Goal: Transaction & Acquisition: Obtain resource

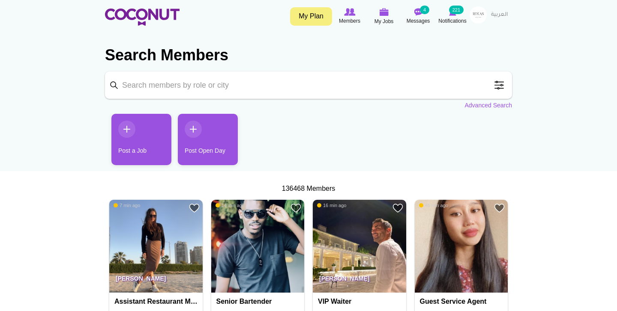
click at [244, 84] on input "Keyword" at bounding box center [308, 85] width 407 height 27
type input "hugo"
click button "Search" at bounding box center [0, 0] width 0 height 0
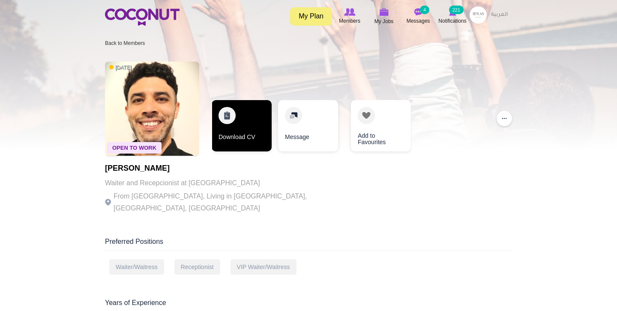
click at [255, 122] on link "Download CV" at bounding box center [242, 125] width 60 height 51
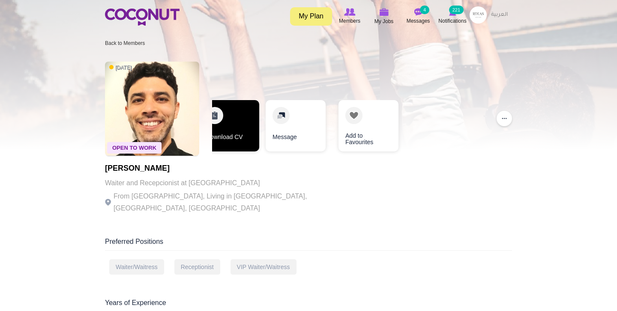
click at [246, 132] on link "Download CV" at bounding box center [229, 125] width 60 height 51
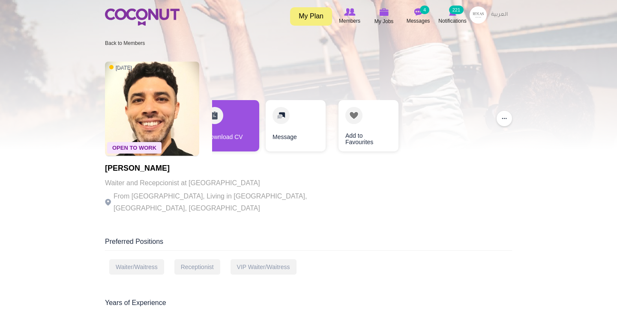
click at [126, 13] on img at bounding box center [142, 17] width 75 height 17
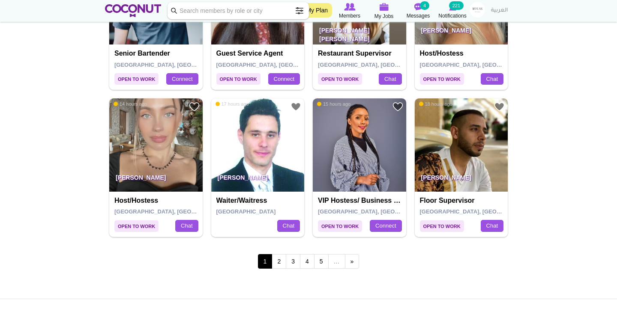
scroll to position [1424, 0]
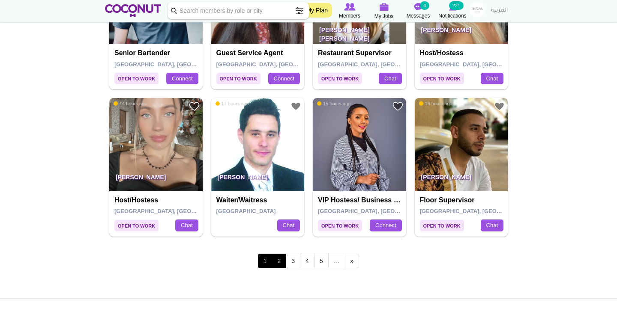
click at [280, 257] on link "2" at bounding box center [279, 261] width 15 height 15
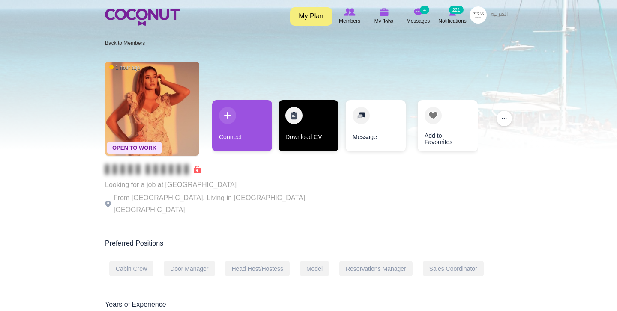
click at [302, 134] on link "Download CV" at bounding box center [308, 125] width 60 height 51
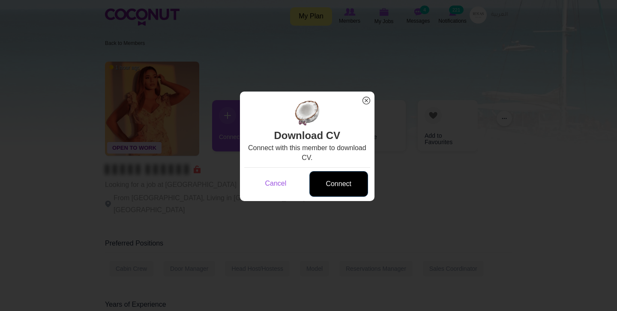
click at [337, 193] on link "Connect" at bounding box center [338, 184] width 59 height 26
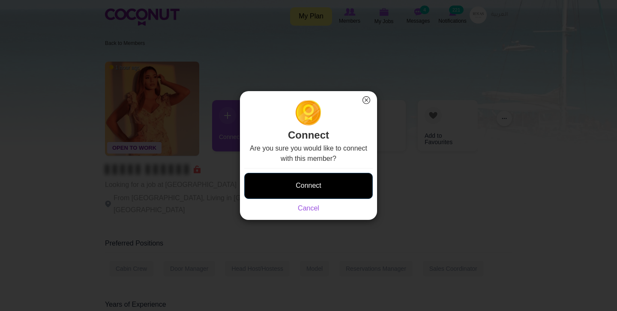
click at [342, 182] on button "Connect" at bounding box center [308, 186] width 129 height 26
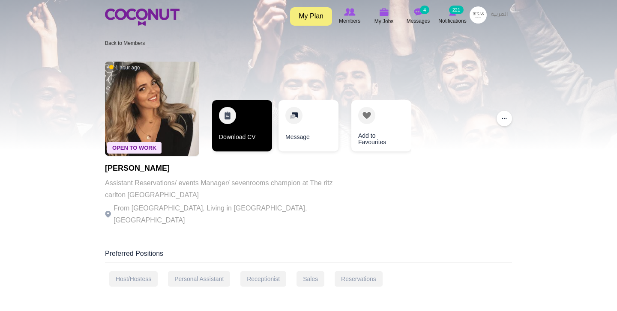
click at [253, 125] on link "Download CV" at bounding box center [242, 125] width 60 height 51
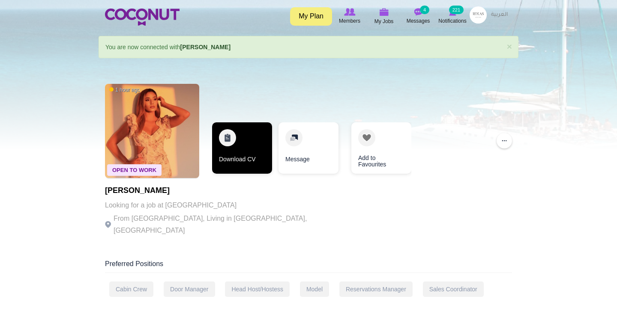
click at [260, 148] on link "Download CV" at bounding box center [242, 148] width 60 height 51
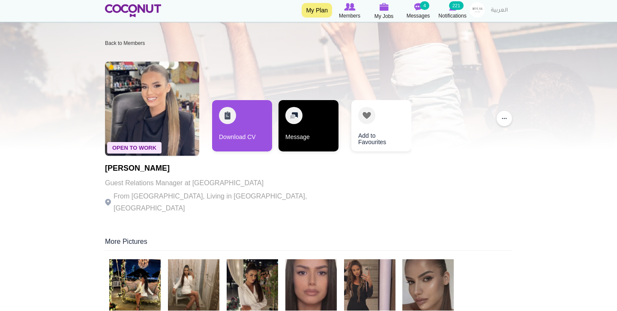
scroll to position [58, 0]
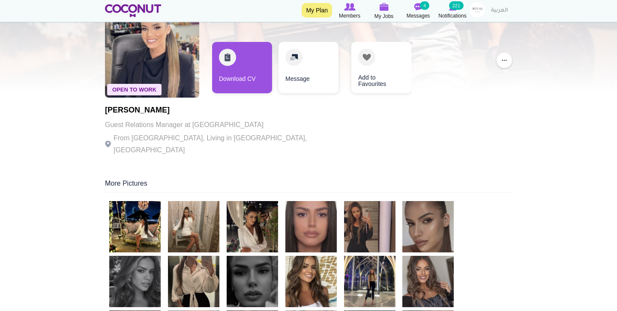
click at [152, 212] on img at bounding box center [134, 226] width 51 height 51
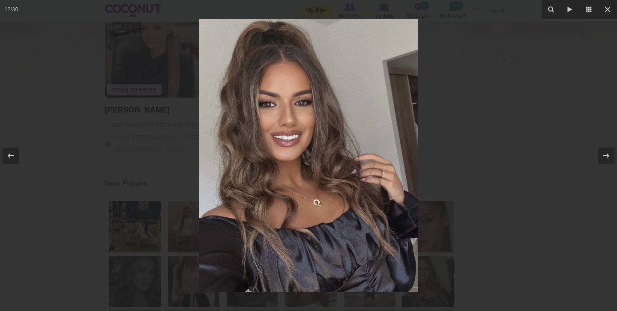
click at [124, 179] on div at bounding box center [308, 155] width 617 height 311
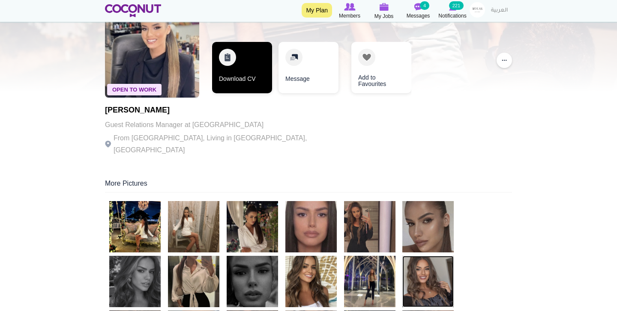
click at [250, 84] on link "Download CV" at bounding box center [242, 67] width 60 height 51
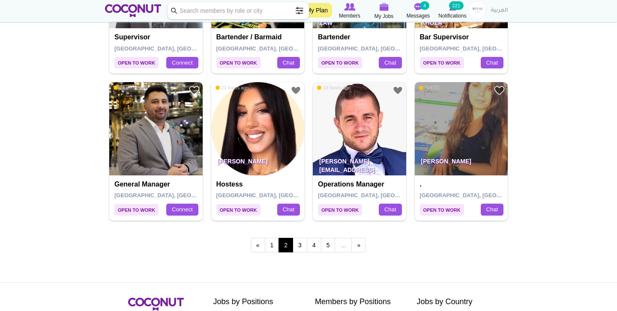
scroll to position [1438, 0]
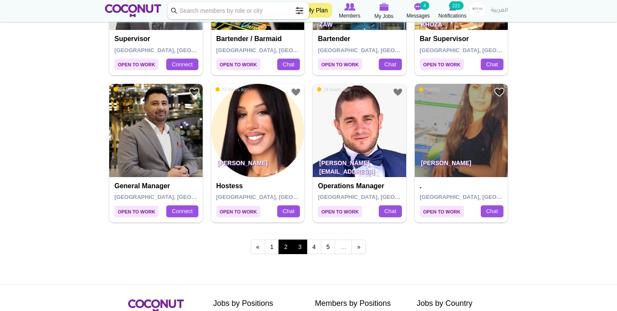
click at [299, 240] on link "3" at bounding box center [300, 247] width 15 height 15
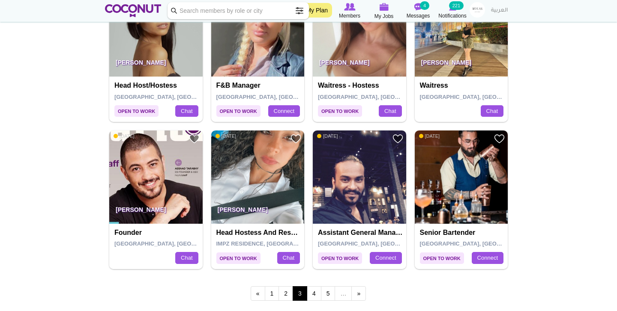
scroll to position [1393, 0]
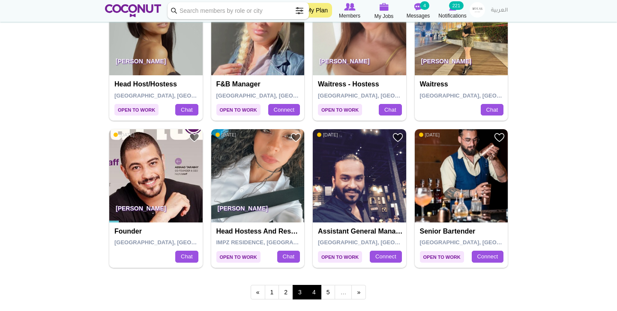
click at [316, 285] on link "4" at bounding box center [314, 292] width 15 height 15
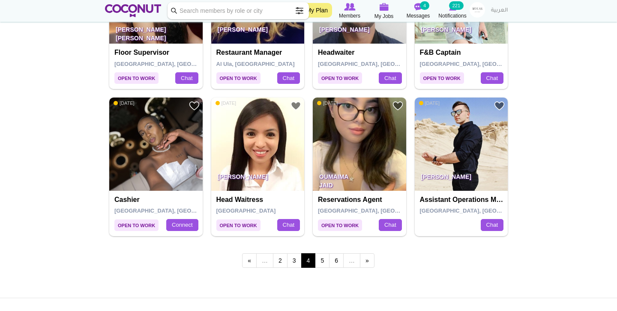
scroll to position [1426, 0]
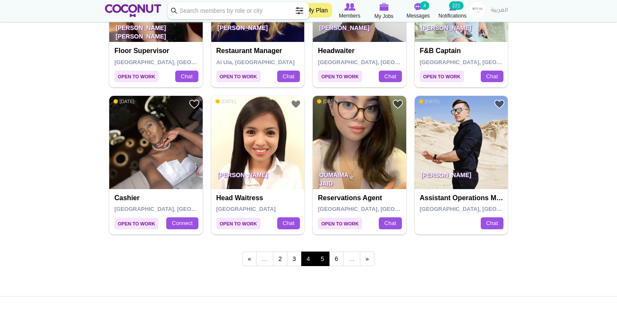
click at [323, 252] on link "5" at bounding box center [322, 259] width 15 height 15
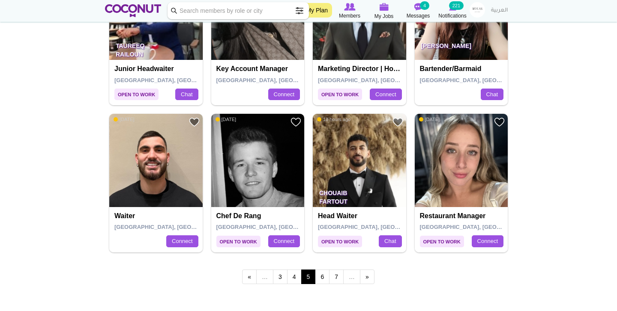
scroll to position [1422, 0]
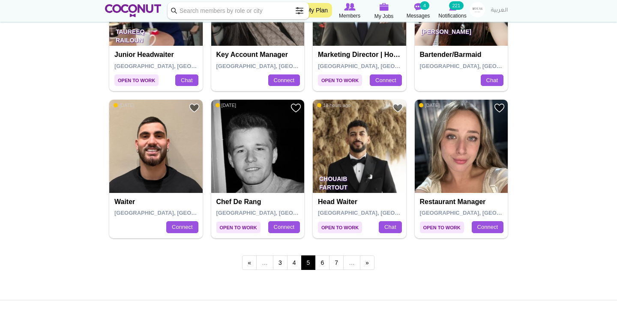
click at [163, 143] on img at bounding box center [155, 146] width 93 height 93
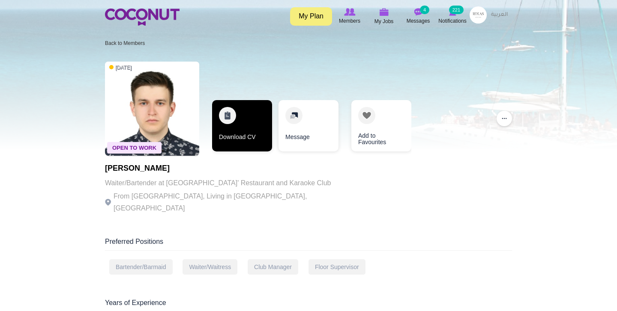
click at [243, 118] on link "Download CV" at bounding box center [242, 125] width 60 height 51
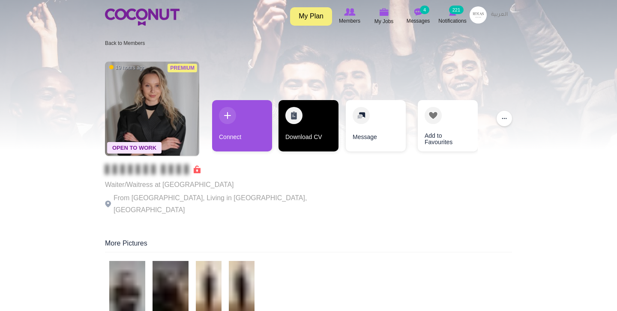
click at [293, 125] on link "Download CV" at bounding box center [308, 125] width 60 height 51
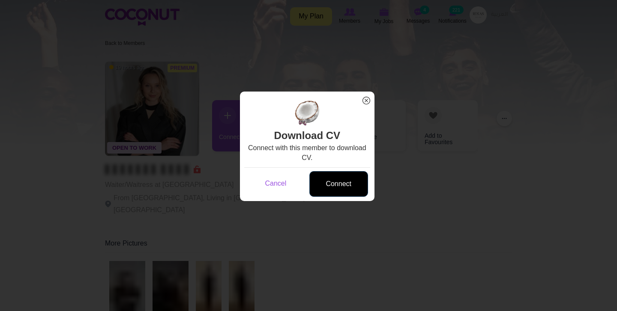
click at [323, 185] on link "Connect" at bounding box center [338, 184] width 59 height 26
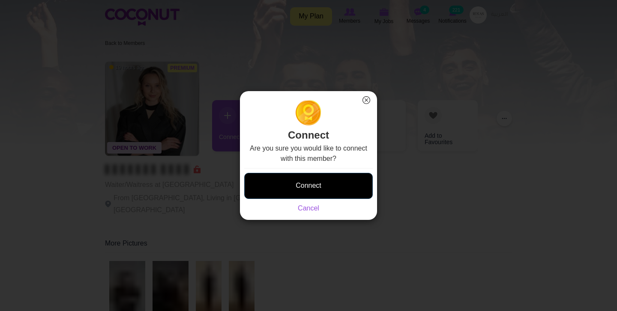
click at [320, 191] on button "Connect" at bounding box center [308, 186] width 129 height 26
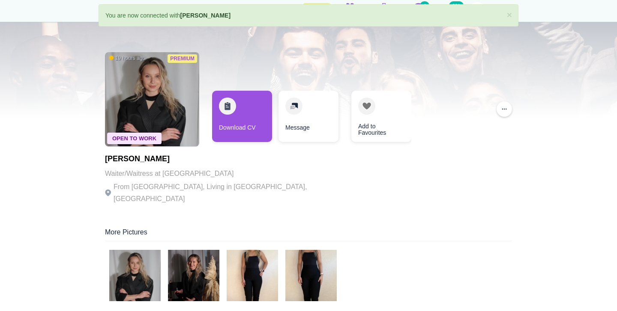
scroll to position [34, 0]
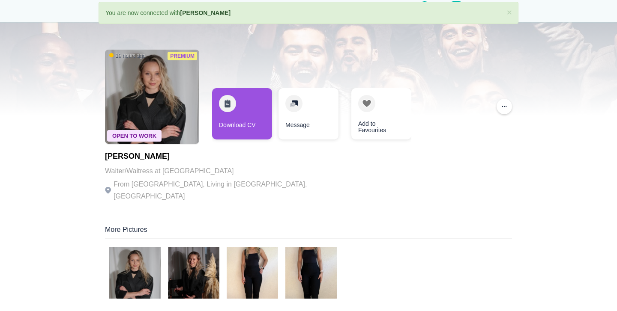
click at [121, 278] on img at bounding box center [134, 273] width 51 height 51
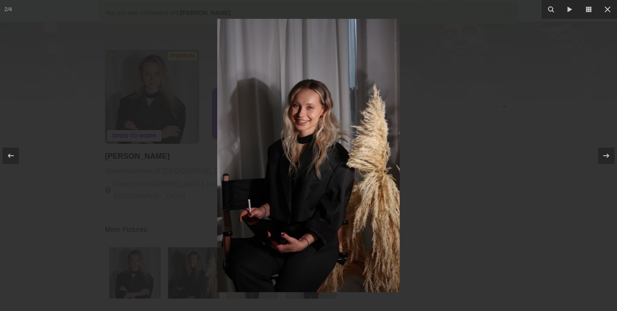
click at [102, 206] on div at bounding box center [308, 155] width 617 height 311
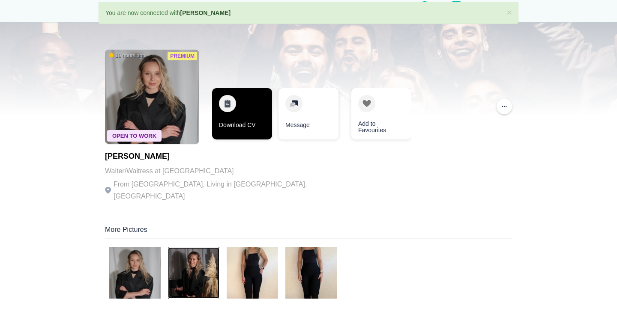
click at [261, 134] on link "Download CV" at bounding box center [242, 113] width 60 height 51
click at [250, 125] on link "Download CV" at bounding box center [242, 113] width 60 height 51
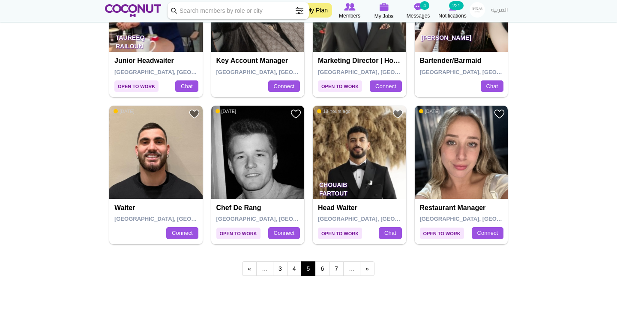
scroll to position [1471, 0]
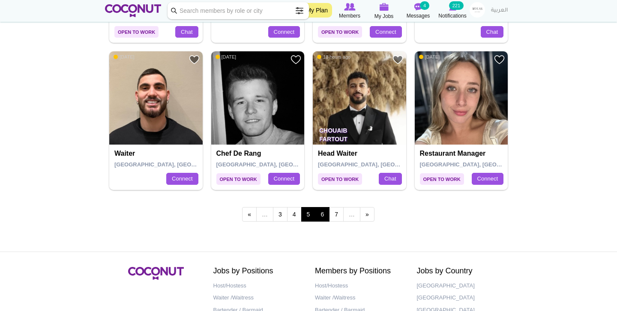
click at [319, 209] on link "6" at bounding box center [322, 214] width 15 height 15
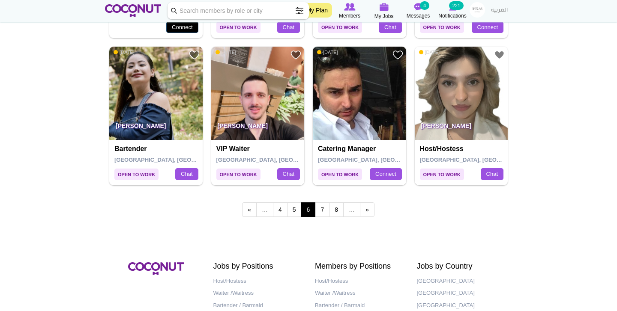
scroll to position [1484, 0]
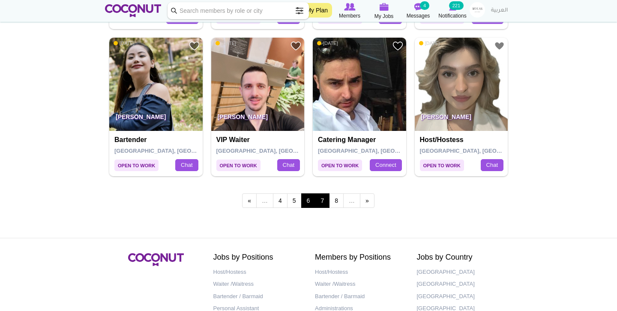
click at [323, 194] on link "7" at bounding box center [322, 201] width 15 height 15
